Goal: Transaction & Acquisition: Purchase product/service

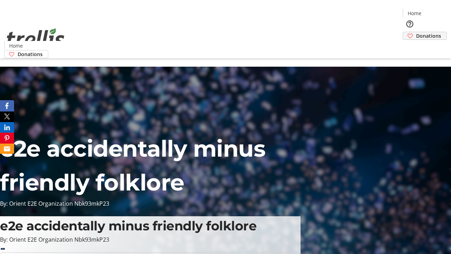
click at [416, 32] on span "Donations" at bounding box center [428, 35] width 25 height 7
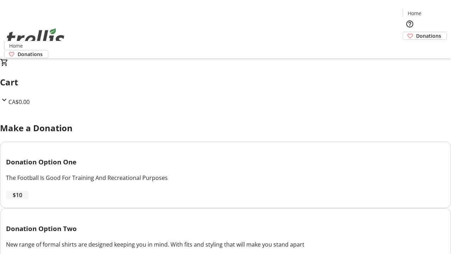
click at [22, 199] on span "$10" at bounding box center [18, 195] width 10 height 8
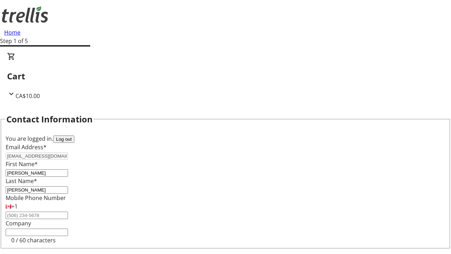
select select "CA"
select select "BC"
type input "Kelowna"
type input "V1Y 0C2"
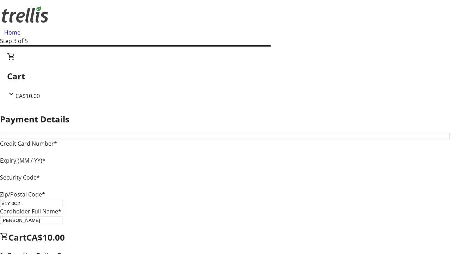
type input "V1Y 0C2"
